Goal: Information Seeking & Learning: Learn about a topic

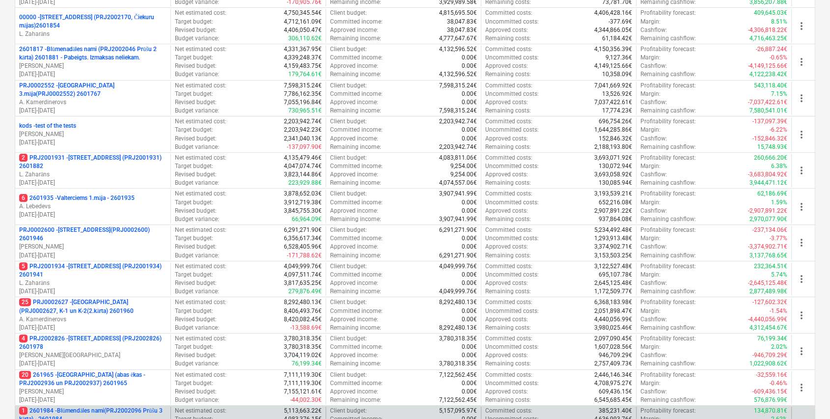
scroll to position [327, 0]
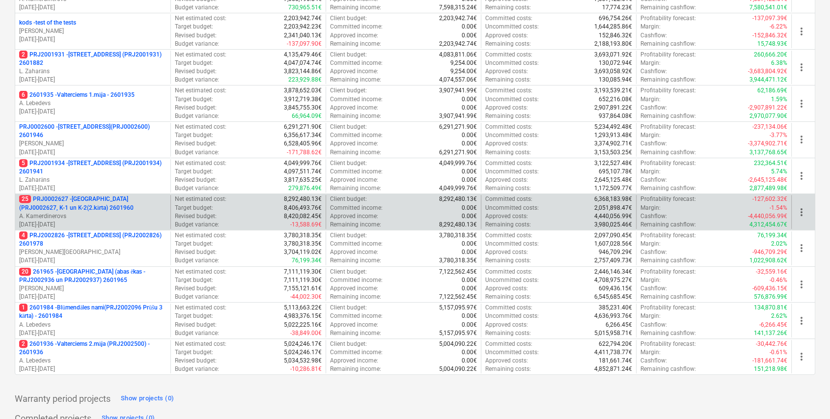
click at [118, 208] on p "25 PRJ0002627 - [GEOGRAPHIC_DATA] (PRJ0002627, K-1 un K-2(2.kārta) 2601960" at bounding box center [92, 203] width 147 height 17
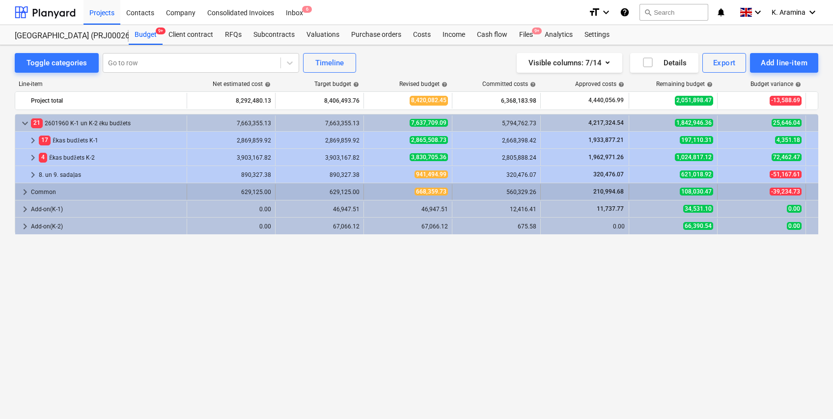
click at [25, 190] on span "keyboard_arrow_right" at bounding box center [25, 192] width 12 height 12
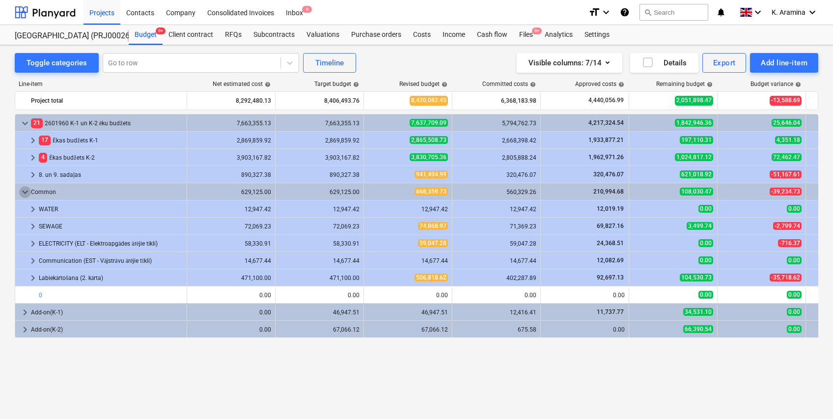
click at [25, 190] on span "keyboard_arrow_down" at bounding box center [25, 192] width 12 height 12
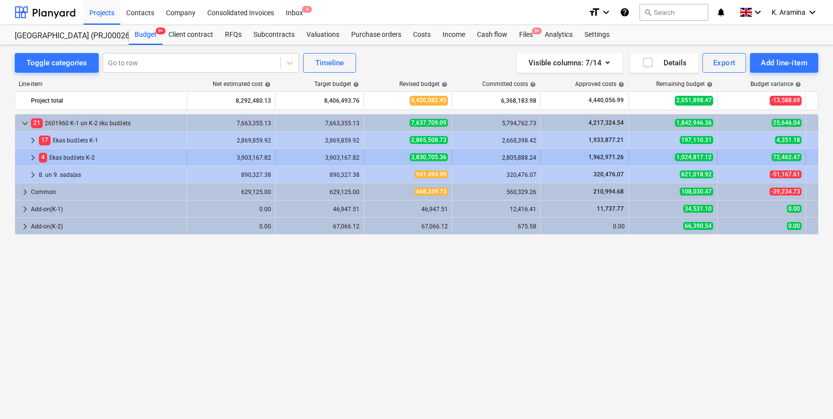
click at [34, 156] on span "keyboard_arrow_right" at bounding box center [33, 158] width 12 height 12
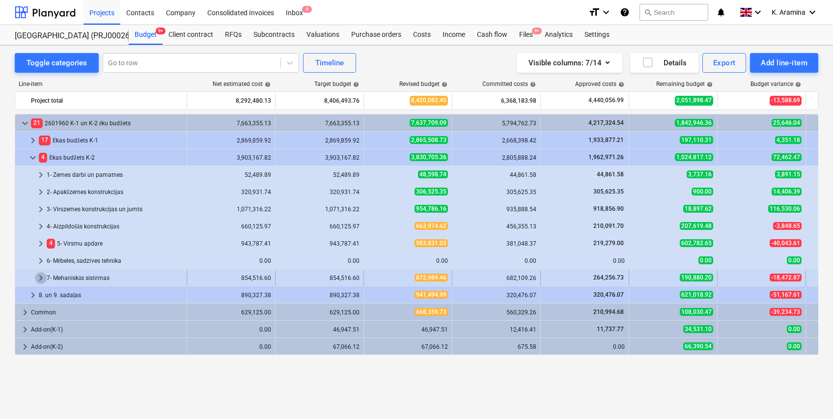
click at [41, 274] on span "keyboard_arrow_right" at bounding box center [41, 278] width 12 height 12
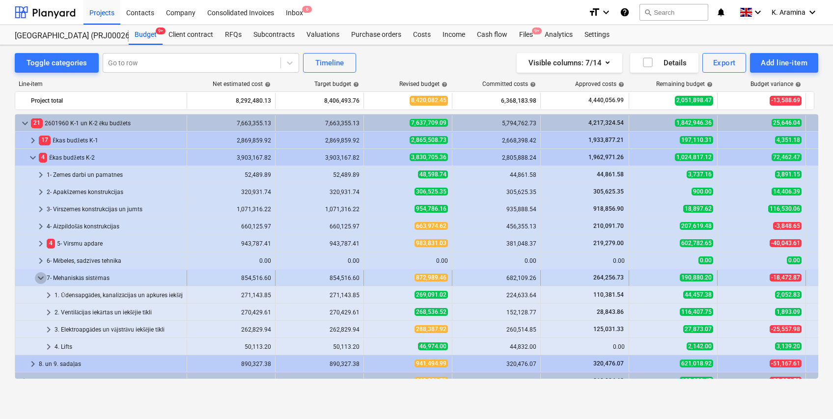
click at [38, 274] on span "keyboard_arrow_down" at bounding box center [41, 278] width 12 height 12
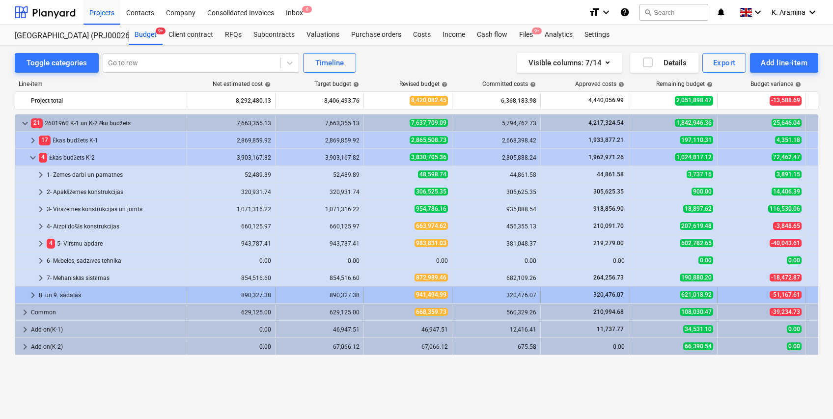
click at [34, 290] on span "keyboard_arrow_right" at bounding box center [33, 295] width 12 height 12
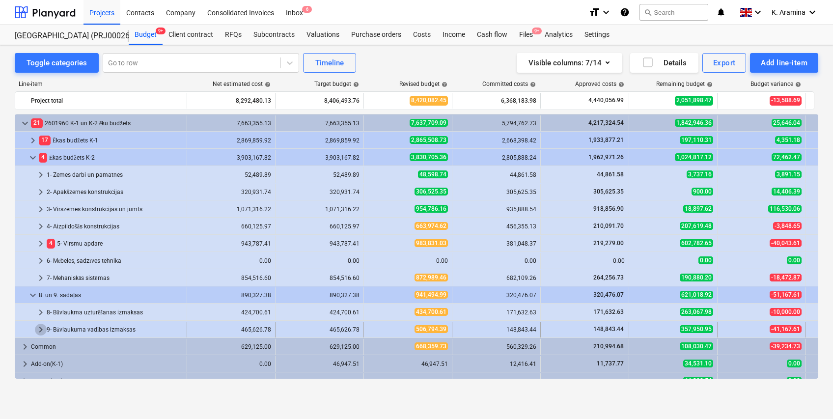
click at [38, 324] on span "keyboard_arrow_right" at bounding box center [41, 330] width 12 height 12
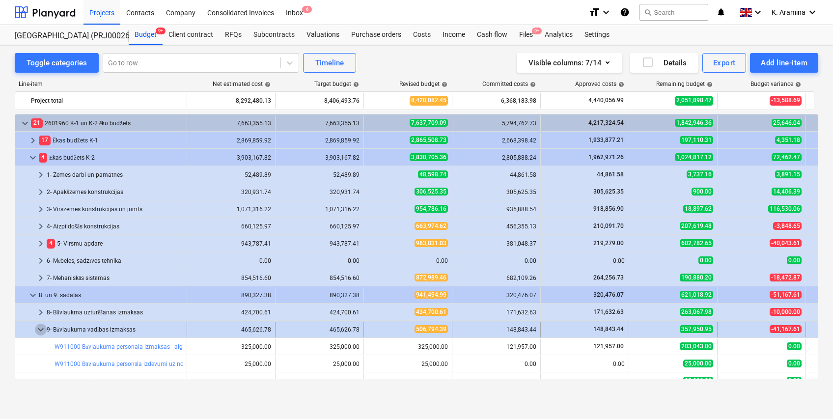
click at [40, 325] on span "keyboard_arrow_down" at bounding box center [41, 330] width 12 height 12
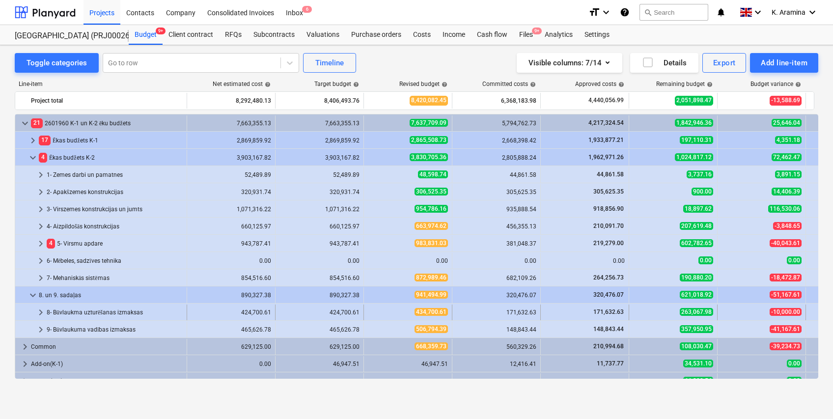
click at [41, 310] on span "keyboard_arrow_right" at bounding box center [41, 313] width 12 height 12
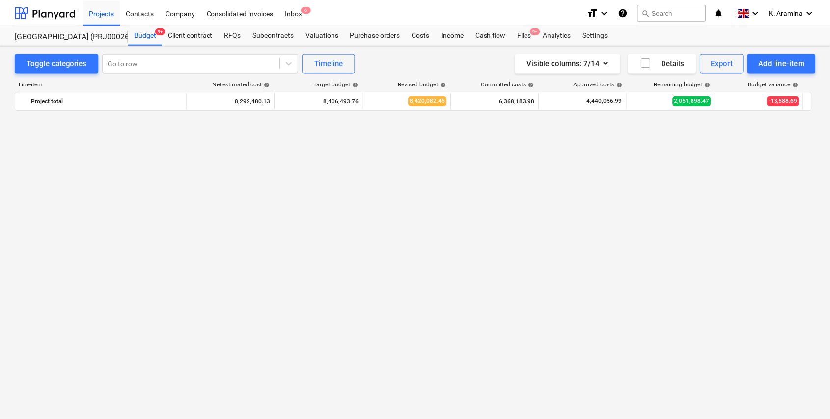
scroll to position [460, 0]
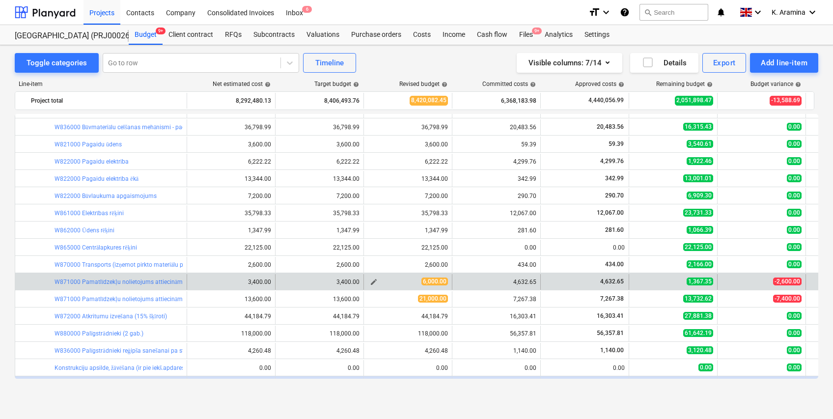
click at [428, 281] on span "6,000.00" at bounding box center [435, 282] width 27 height 8
click at [374, 280] on span "edit" at bounding box center [374, 282] width 8 height 8
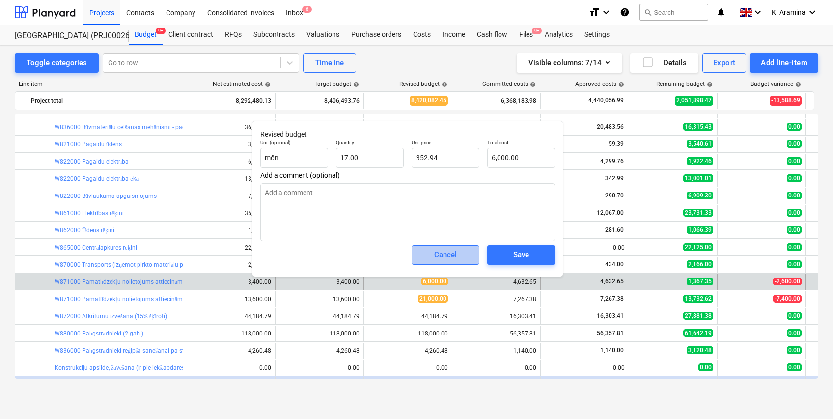
click at [432, 253] on span "Cancel" at bounding box center [445, 255] width 43 height 13
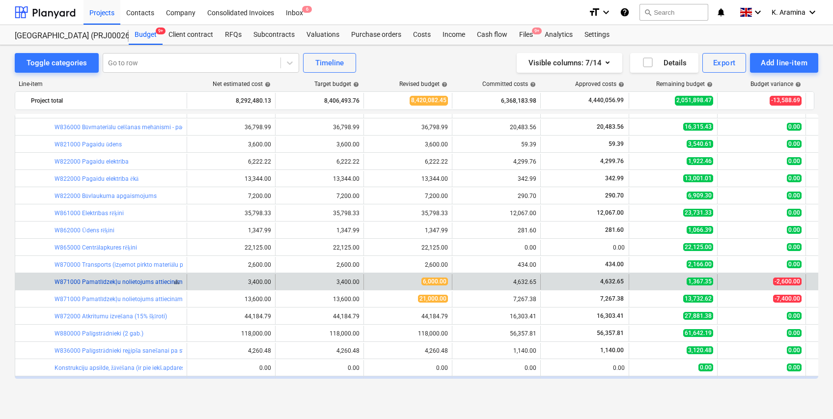
click at [120, 282] on link "W871000 Pamatlīdzekļu nolietojums attiecināms uz būvlaukumu (kodē grāmatvedība …" at bounding box center [239, 282] width 369 height 7
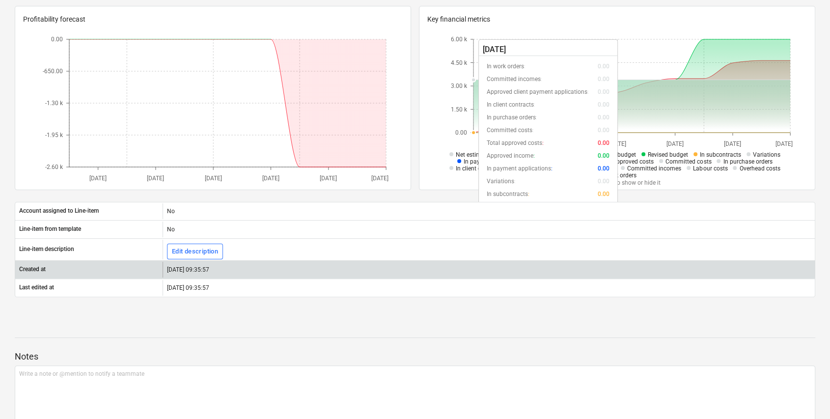
scroll to position [232, 0]
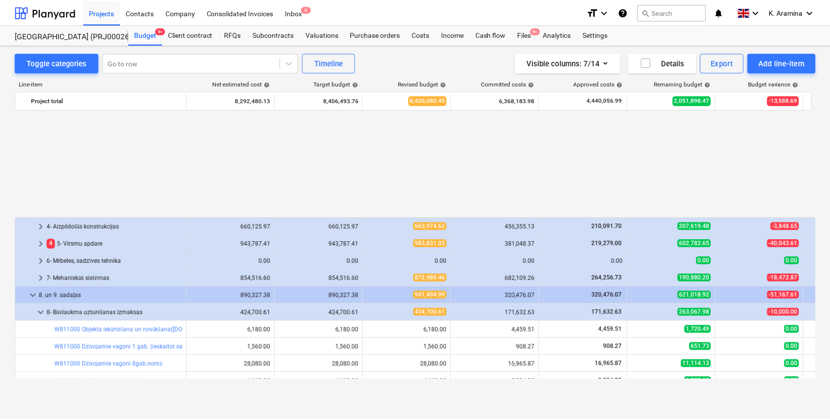
scroll to position [460, 0]
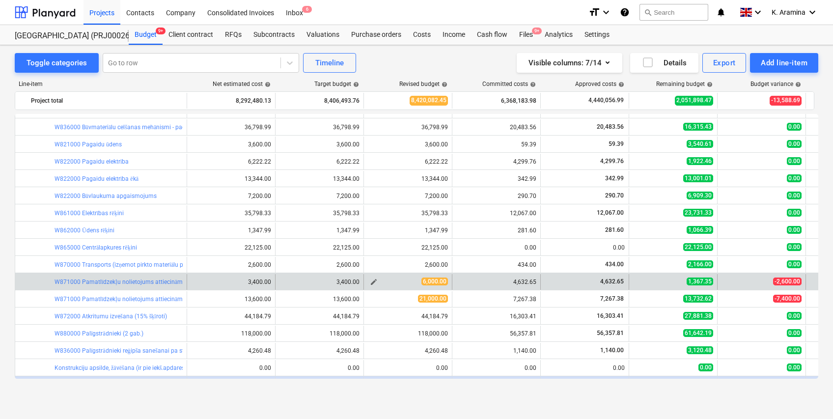
click at [437, 280] on span "6,000.00" at bounding box center [435, 282] width 27 height 8
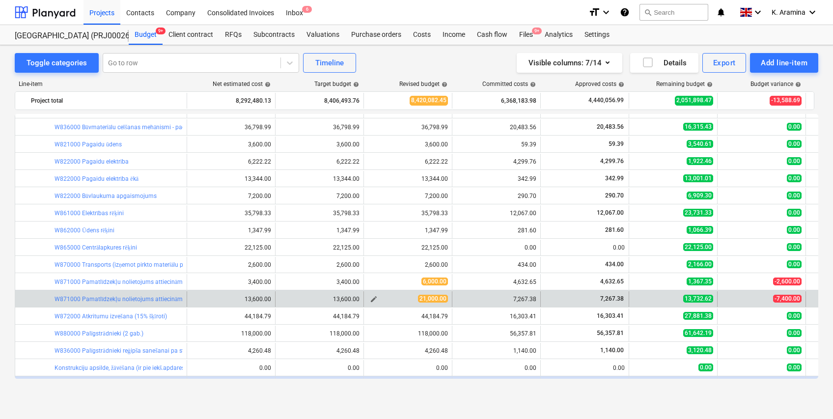
click at [435, 298] on span "21,000.00" at bounding box center [433, 299] width 30 height 8
click at [135, 297] on link "W871000 Pamatlīdzekļu nolietojums attiecināms uz būvlaukumu (kodē grāmatvedība …" at bounding box center [190, 299] width 271 height 7
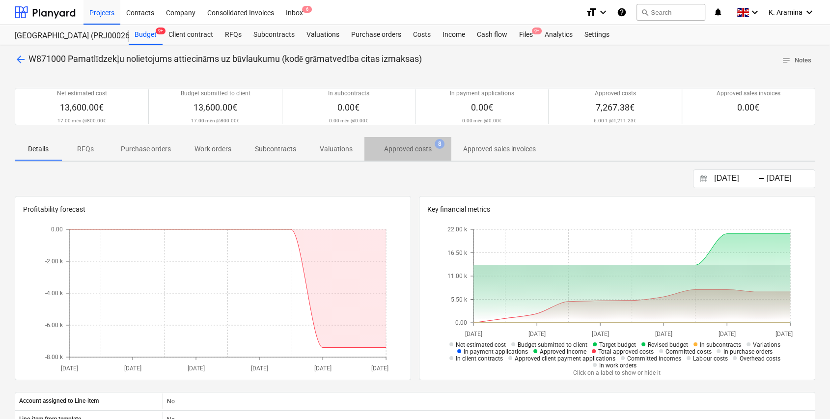
click at [392, 149] on p "Approved costs" at bounding box center [408, 149] width 48 height 10
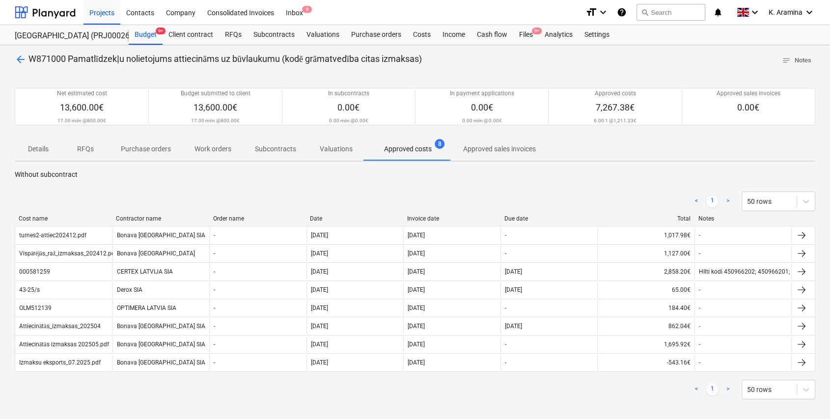
click at [469, 396] on div "< 1 > 50 rows" at bounding box center [415, 390] width 801 height 20
click at [727, 387] on link ">" at bounding box center [728, 390] width 12 height 12
click at [484, 149] on p "Approved sales invoices" at bounding box center [499, 149] width 73 height 10
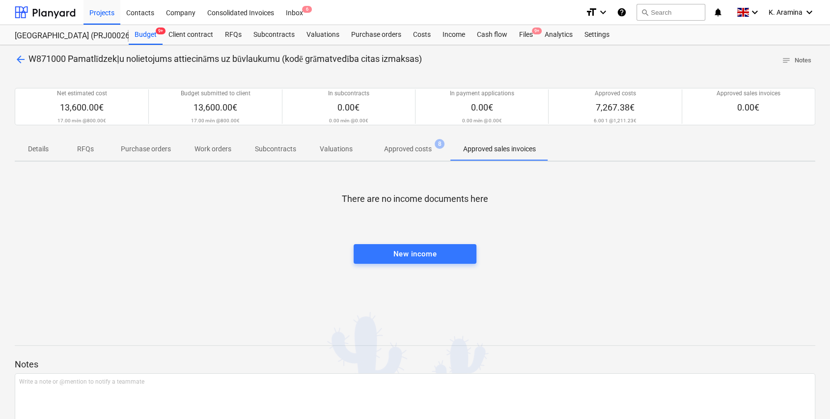
click at [382, 148] on span "Approved costs 8" at bounding box center [407, 149] width 63 height 10
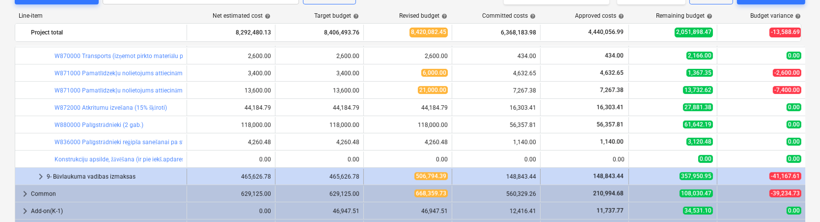
scroll to position [102, 0]
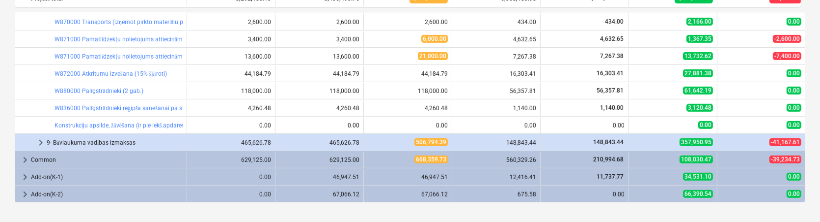
drag, startPoint x: 808, startPoint y: 159, endPoint x: 810, endPoint y: 141, distance: 18.3
click at [810, 141] on div "Toggle categories Go to row Timeline Visible columns : 7/14 Details Export Add …" at bounding box center [410, 82] width 820 height 279
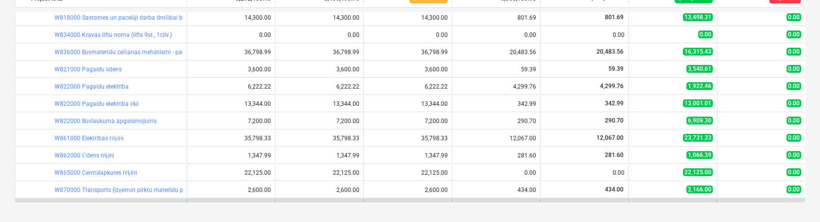
scroll to position [564, 0]
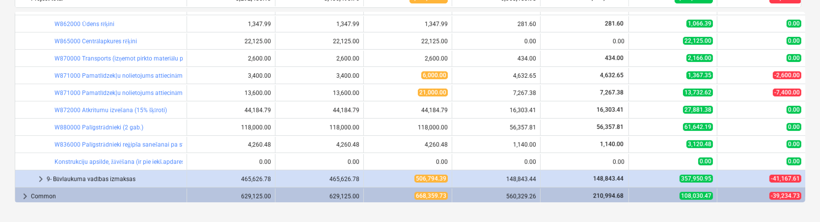
drag, startPoint x: 806, startPoint y: 162, endPoint x: 809, endPoint y: 141, distance: 20.4
click at [809, 141] on div "Toggle categories Go to row Timeline Visible columns : 7/14 Details Export Add …" at bounding box center [410, 82] width 820 height 279
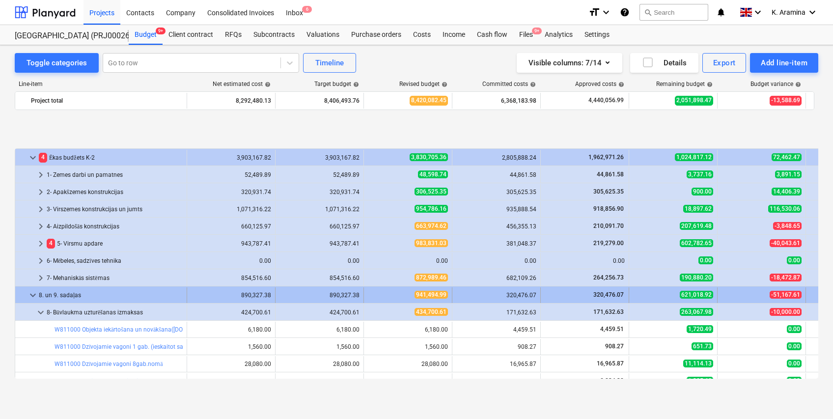
scroll to position [65, 0]
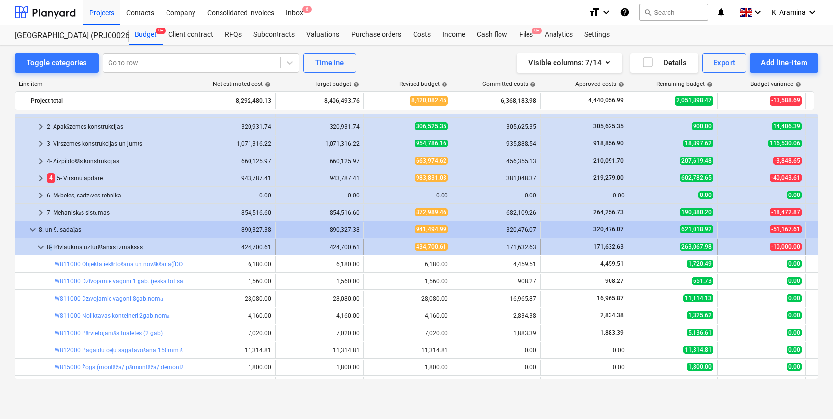
click at [48, 242] on div "8- Būvlaukma uzturēšanas izmaksas" at bounding box center [115, 247] width 136 height 16
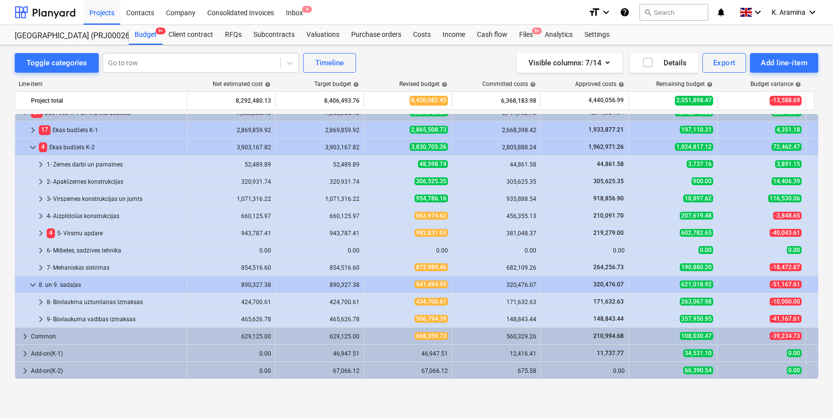
scroll to position [10, 0]
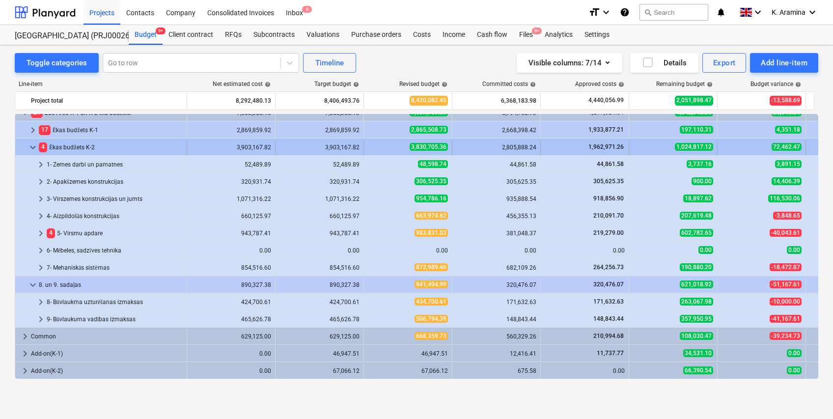
click at [33, 146] on span "keyboard_arrow_down" at bounding box center [33, 147] width 12 height 12
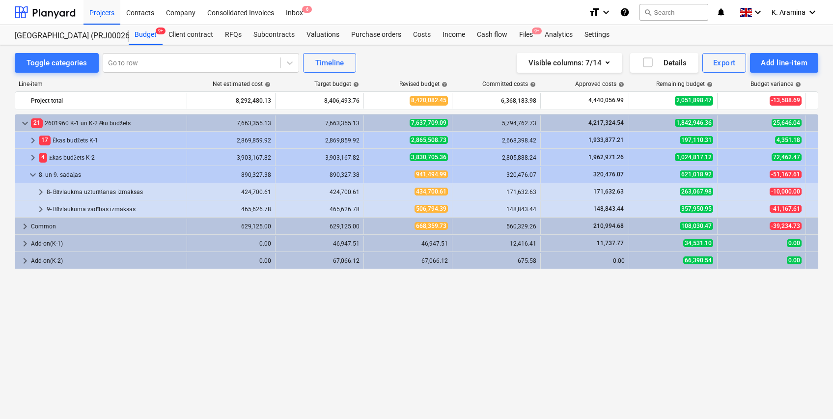
scroll to position [0, 0]
click at [40, 189] on span "keyboard_arrow_right" at bounding box center [41, 192] width 12 height 12
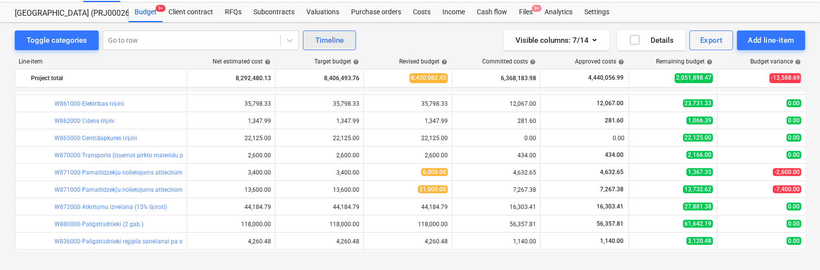
scroll to position [427, 0]
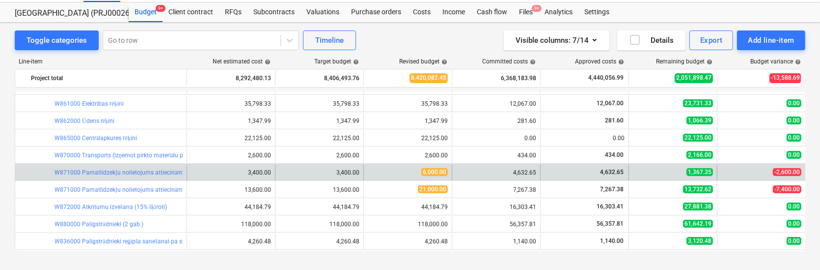
click at [116, 167] on div "bar_chart W871000 Pamatlīdzekļu nolietojums attiecināms uz būvlaukumu (kodē grā…" at bounding box center [119, 173] width 128 height 16
click at [117, 173] on link "W871000 Pamatlīdzekļu nolietojums attiecināms uz būvlaukumu (kodē grāmatvedība …" at bounding box center [239, 172] width 369 height 7
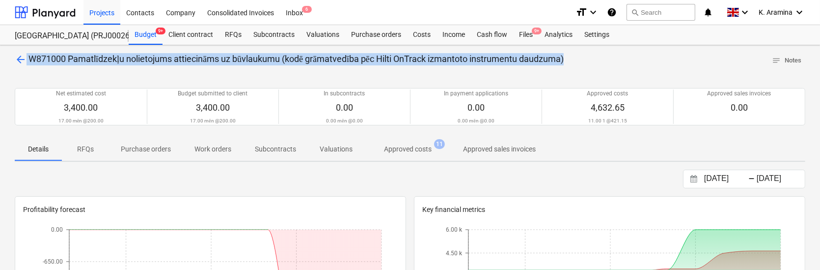
drag, startPoint x: 597, startPoint y: 53, endPoint x: 28, endPoint y: 57, distance: 569.4
click at [28, 57] on div "arrow_back W871000 Pamatlīdzekļu nolietojums attiecināms uz būvlaukumu (kodē gr…" at bounding box center [410, 60] width 791 height 15
copy p "W871000 Pamatlīdzekļu nolietojums attiecināms uz būvlaukumu (kodē grāmatvedība …"
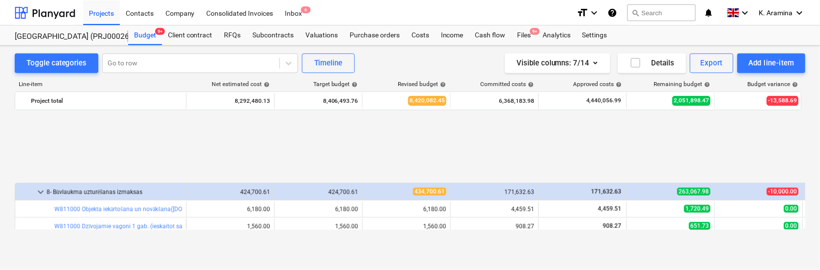
scroll to position [427, 0]
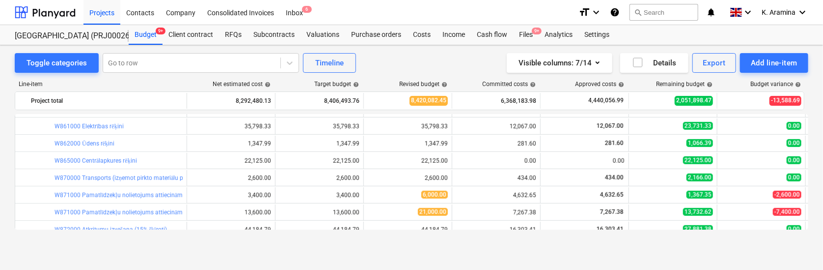
click at [141, 213] on link "W871000 Pamatlīdzekļu nolietojums attiecināms uz būvlaukumu (kodē grāmatvedība …" at bounding box center [190, 212] width 271 height 7
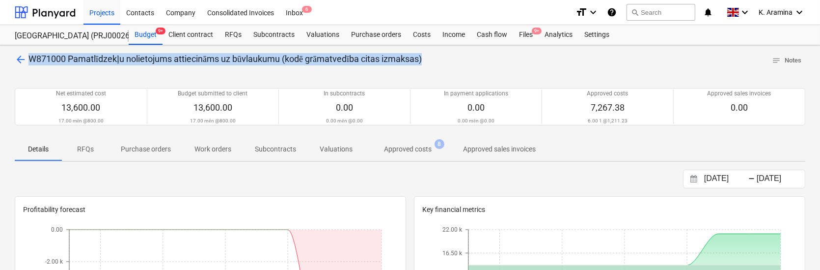
drag, startPoint x: 31, startPoint y: 56, endPoint x: 595, endPoint y: 67, distance: 564.1
click at [595, 67] on div "arrow_back W871000 Pamatlīdzekļu nolietojums attiecināms uz būvlaukumu (kodē gr…" at bounding box center [410, 60] width 791 height 15
copy span "W871000 Pamatlīdzekļu nolietojums attiecināms uz būvlaukumu (kodē grāmatvedība …"
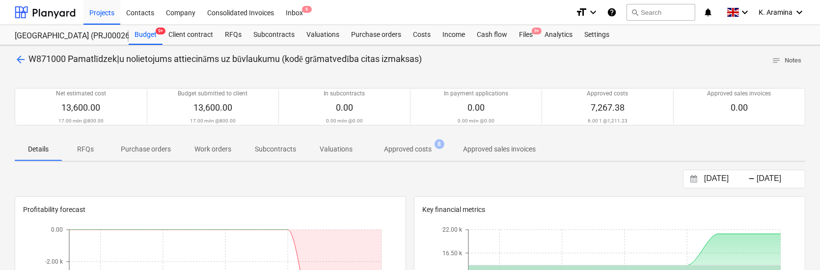
click at [68, 179] on div "10.12.2024 Press the down arrow key to interact with the calendar and select a …" at bounding box center [410, 178] width 791 height 19
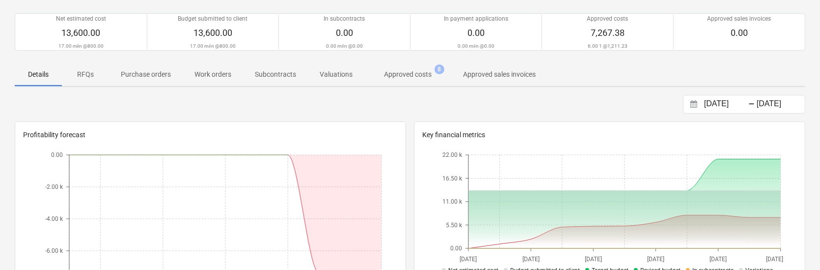
scroll to position [54, 0]
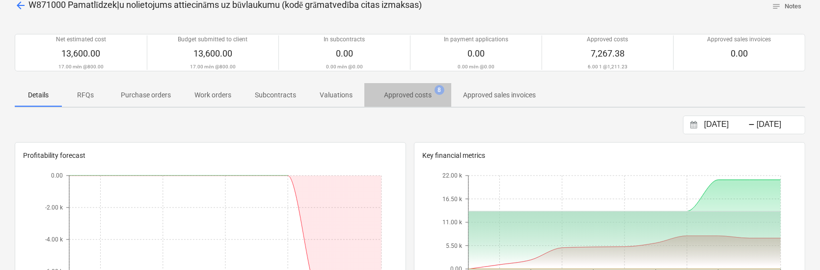
click at [395, 96] on p "Approved costs" at bounding box center [408, 95] width 48 height 10
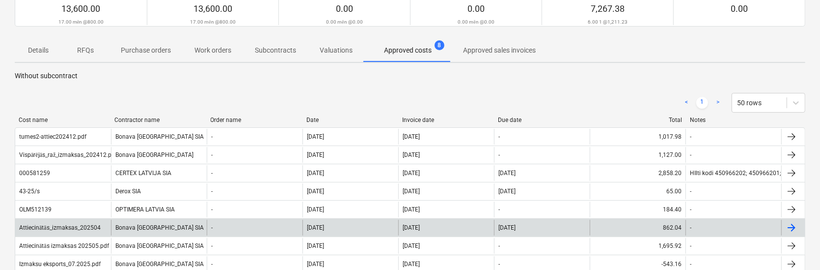
scroll to position [119, 0]
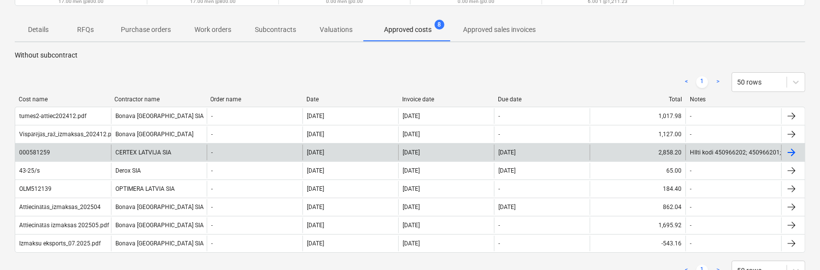
click at [645, 144] on div "2,858.20" at bounding box center [638, 152] width 96 height 16
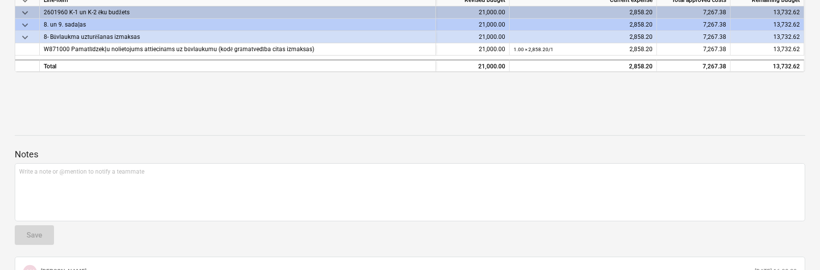
scroll to position [296, 0]
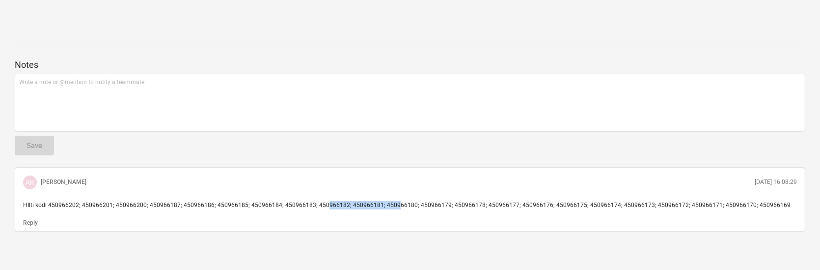
drag, startPoint x: 317, startPoint y: 205, endPoint x: 387, endPoint y: 212, distance: 70.1
click at [387, 212] on div "HIlti kodi 450966202; 450966201; 450966200; 450966187; 450966186; 450966185; 45…" at bounding box center [410, 205] width 782 height 16
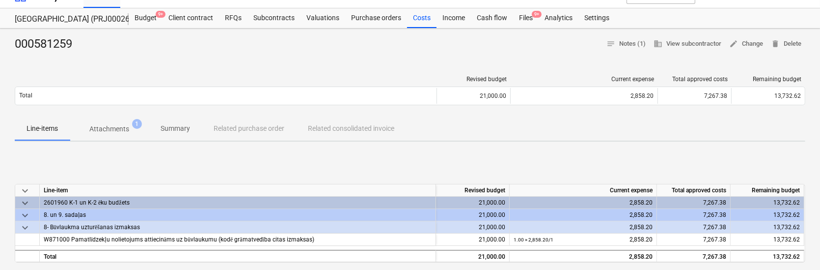
scroll to position [0, 0]
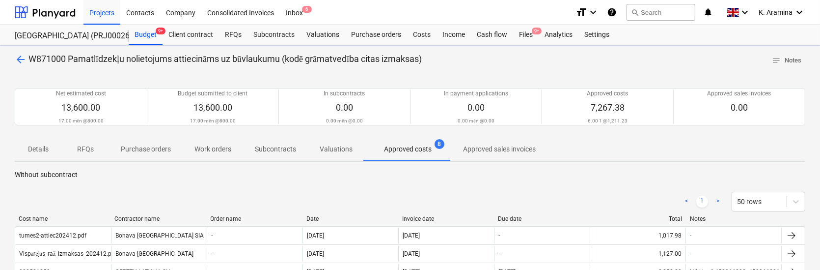
scroll to position [119, 0]
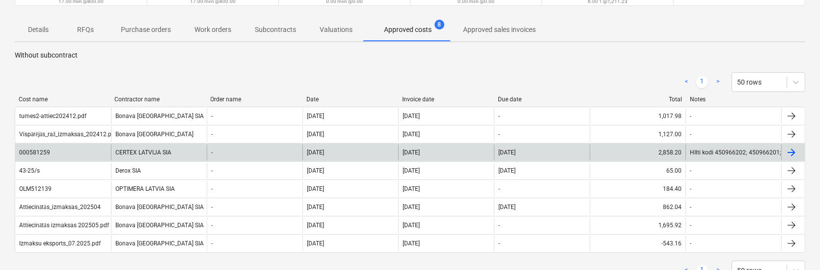
click at [43, 156] on div "000581259" at bounding box center [63, 152] width 96 height 16
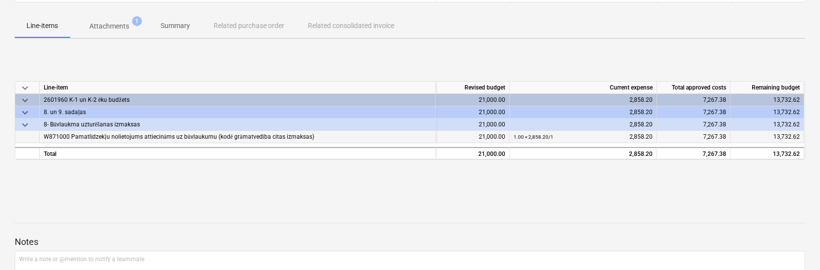
click at [69, 136] on span "W871000 Pamatlīdzekļu nolietojums attiecināms uz būvlaukumu (kodē grāmatvedība …" at bounding box center [179, 136] width 271 height 7
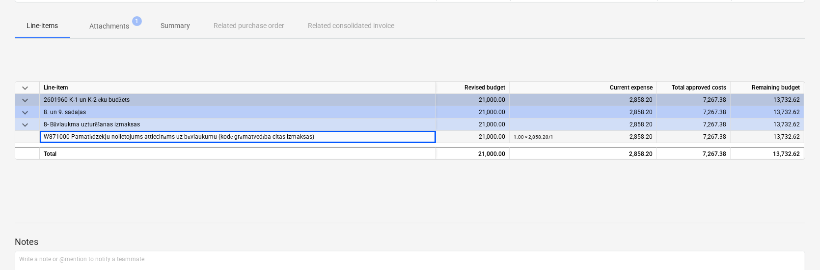
click at [520, 141] on div "1.00 × 2,858.20 / 1" at bounding box center [534, 137] width 40 height 12
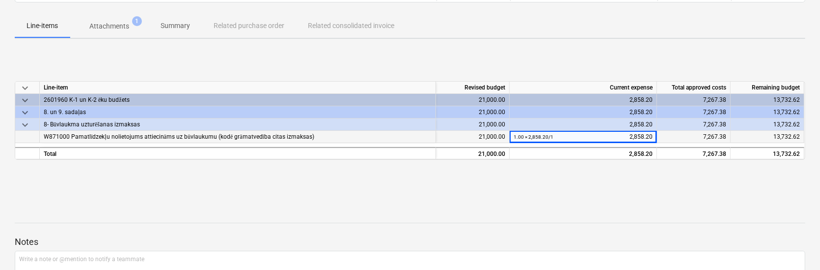
click at [777, 132] on div "13,732.62" at bounding box center [768, 137] width 74 height 12
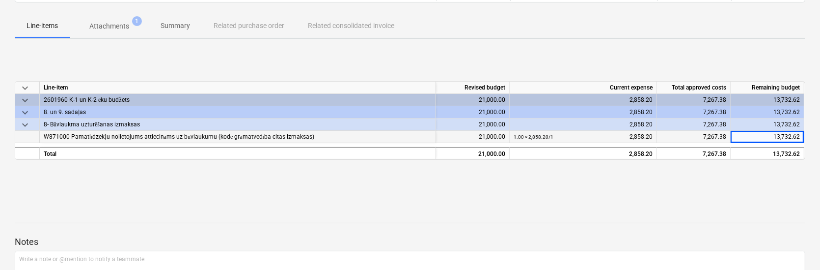
click at [722, 133] on span "7,267.38" at bounding box center [715, 136] width 23 height 7
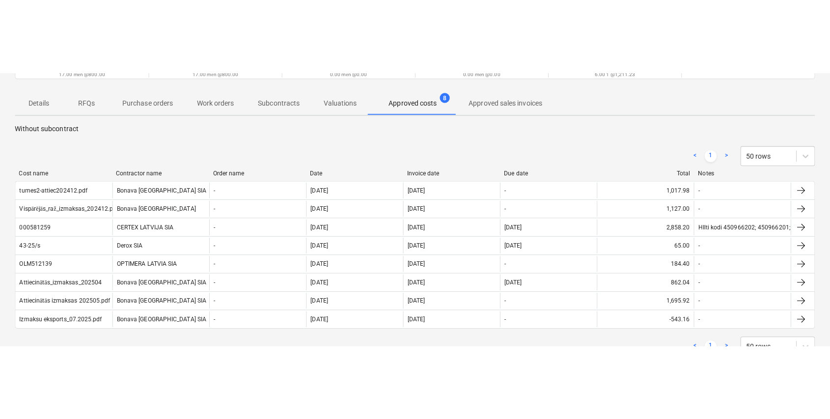
scroll to position [120, 0]
